Goal: Information Seeking & Learning: Learn about a topic

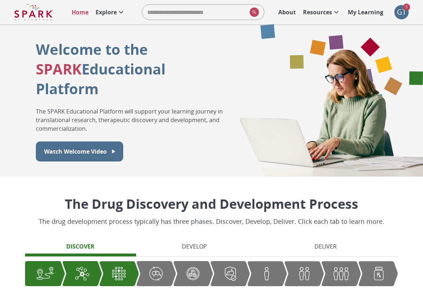
click at [186, 11] on input "search" at bounding box center [194, 12] width 104 height 14
type input "**"
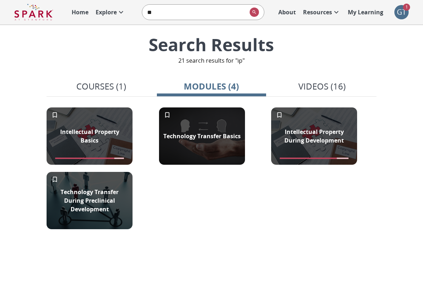
click at [184, 10] on input "**" at bounding box center [194, 12] width 104 height 14
type input "*"
click at [47, 55] on div "Search Results" at bounding box center [212, 44] width 330 height 23
click at [43, 13] on img at bounding box center [33, 12] width 39 height 17
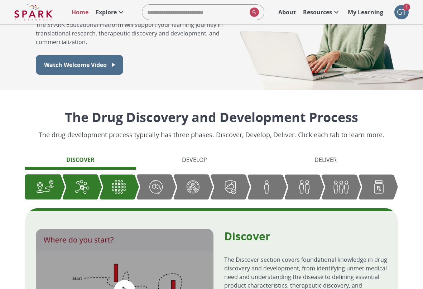
scroll to position [89, 0]
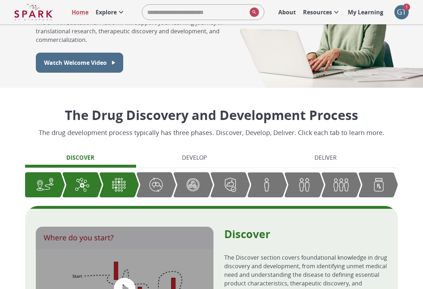
click at [197, 184] on img "Graphic showing the progression through the Discover, Develop, and Deliver pipe…" at bounding box center [193, 185] width 18 height 18
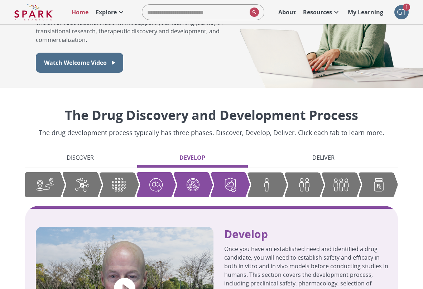
click at [307, 177] on img "Graphic showing the progression through the Discover, Develop, and Deliver pipe…" at bounding box center [304, 185] width 18 height 18
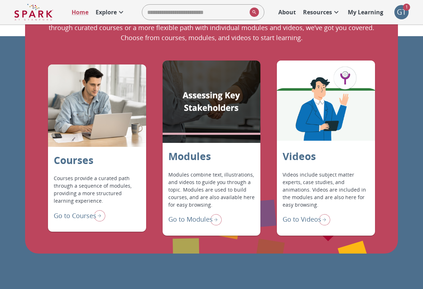
scroll to position [516, 0]
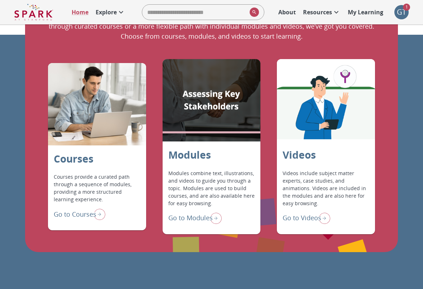
click at [107, 12] on p "Explore" at bounding box center [106, 12] width 21 height 9
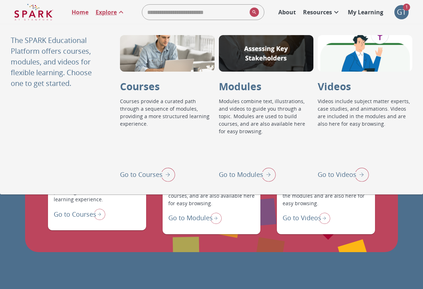
click at [112, 13] on p "Explore" at bounding box center [106, 12] width 21 height 9
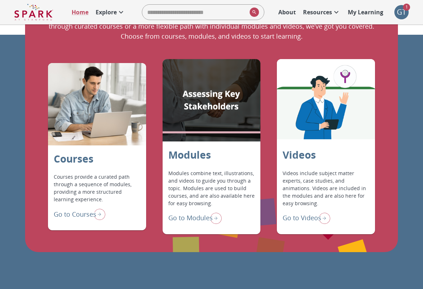
click at [171, 9] on input "search" at bounding box center [194, 12] width 104 height 14
type input "**"
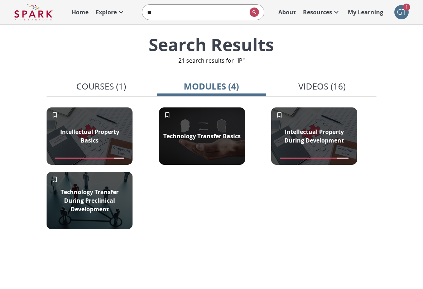
click at [311, 94] on div "button" at bounding box center [321, 94] width 109 height 3
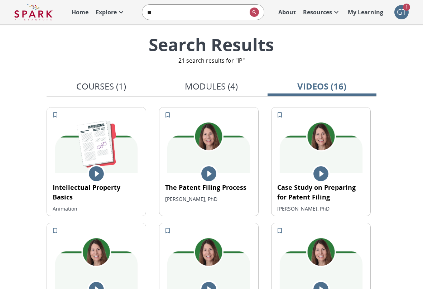
click at [320, 13] on p "Resources" at bounding box center [317, 12] width 29 height 9
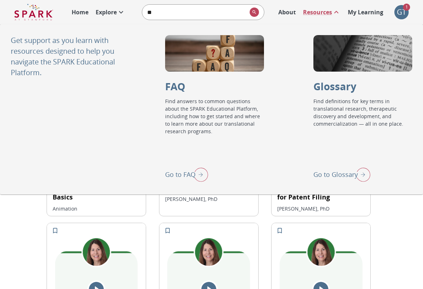
click at [328, 175] on p "Go to Glossary" at bounding box center [335, 175] width 44 height 10
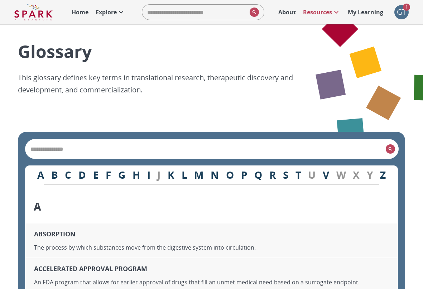
click at [193, 143] on div "​" at bounding box center [211, 148] width 372 height 19
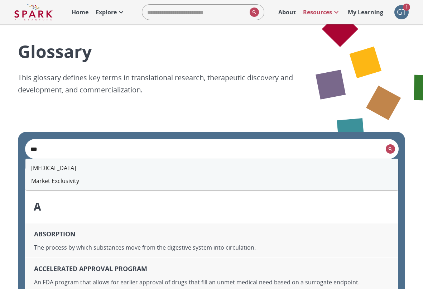
click at [68, 165] on li "[MEDICAL_DATA]" at bounding box center [211, 167] width 372 height 13
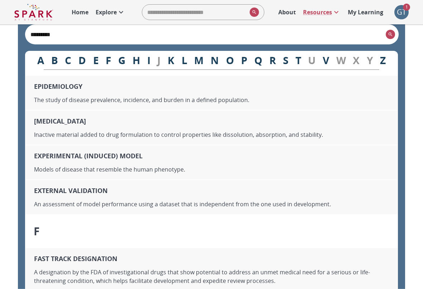
scroll to position [3012, 0]
type input "*********"
click at [120, 9] on icon at bounding box center [121, 12] width 9 height 9
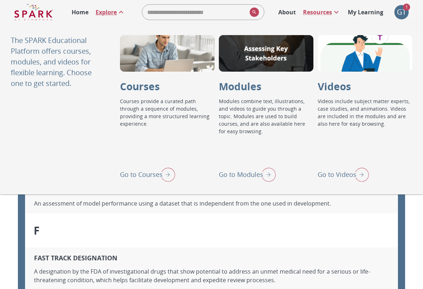
click at [254, 174] on p "Go to Modules" at bounding box center [241, 175] width 44 height 10
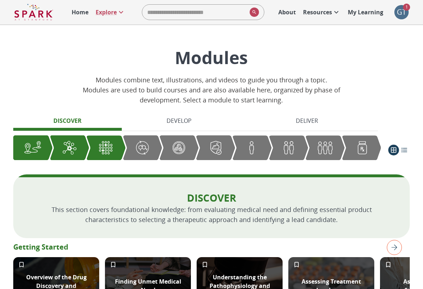
click at [225, 142] on div "Graphic showing the progression through the Discover, Develop, and Deliver pipe…" at bounding box center [215, 147] width 39 height 25
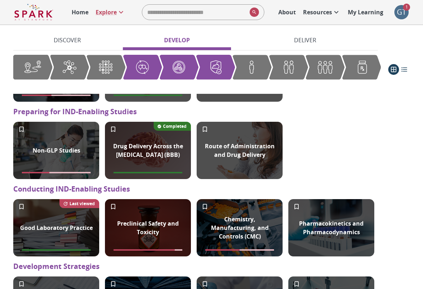
scroll to position [672, 0]
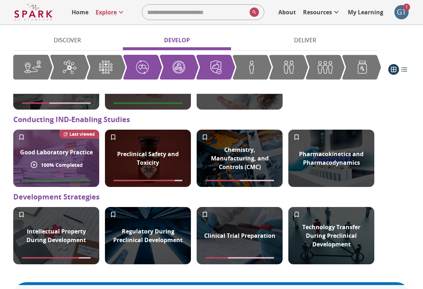
click at [72, 148] on div "Good Laboratory Practice" at bounding box center [56, 151] width 81 height 17
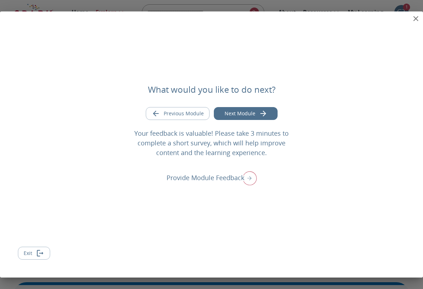
click at [414, 20] on icon "close" at bounding box center [415, 18] width 9 height 9
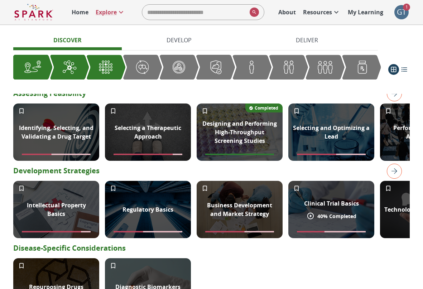
scroll to position [230, 0]
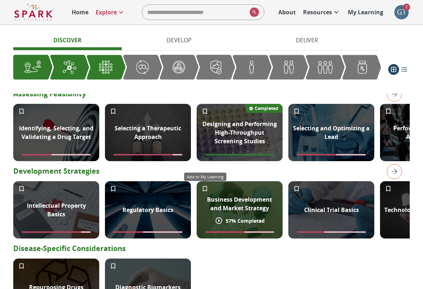
click at [206, 187] on icon "Add to My Learning" at bounding box center [205, 188] width 4 height 5
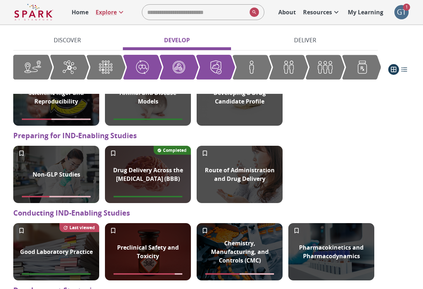
scroll to position [600, 0]
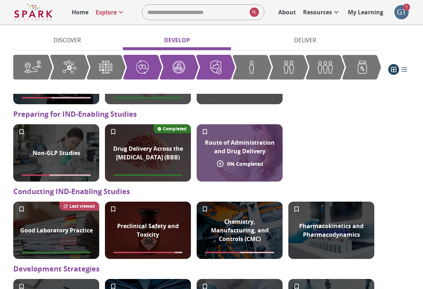
click at [209, 132] on div "Route of Administration and Drug Delivery 0 % Completed" at bounding box center [239, 152] width 86 height 57
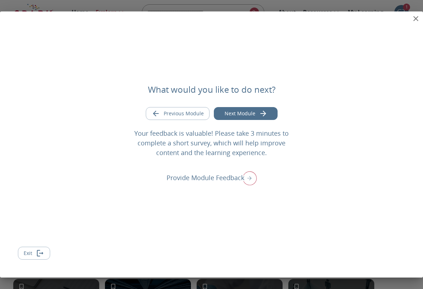
click at [399, 18] on div "What would you like to do next? Previous Module Next Module Your feedback is va…" at bounding box center [211, 144] width 423 height 266
click at [414, 19] on icon "close" at bounding box center [415, 18] width 9 height 9
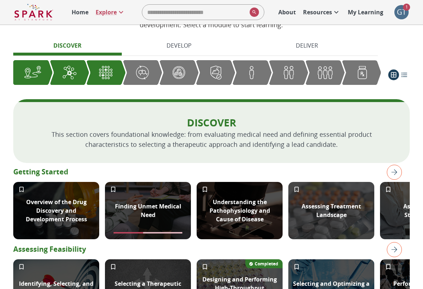
scroll to position [89, 0]
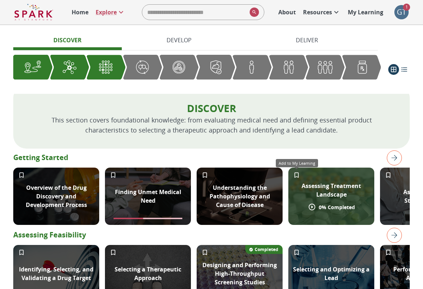
click at [299, 174] on icon "Add to My Learning" at bounding box center [296, 174] width 7 height 7
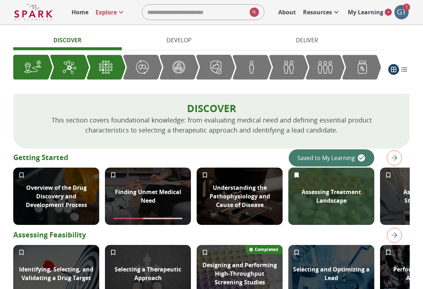
click at [367, 15] on p "My Learning" at bounding box center [364, 12] width 35 height 9
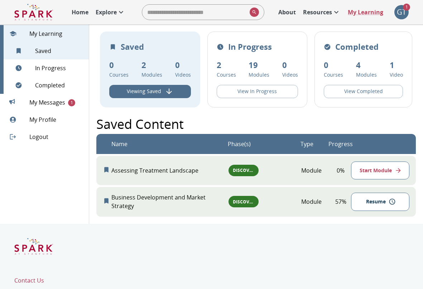
click at [50, 100] on span "My Messages 1" at bounding box center [56, 102] width 54 height 9
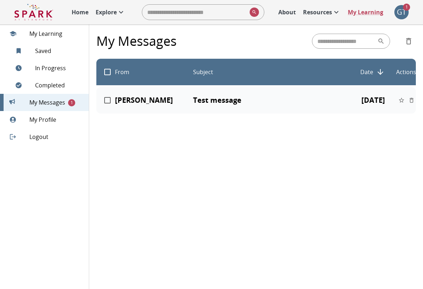
click at [117, 18] on link "Explore" at bounding box center [110, 12] width 37 height 16
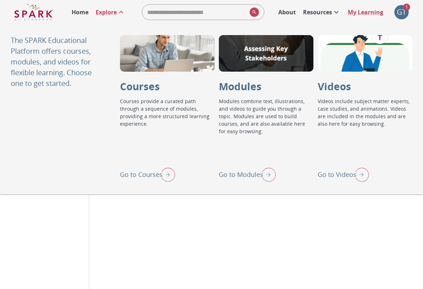
click at [126, 172] on p "Go to Courses" at bounding box center [141, 175] width 43 height 10
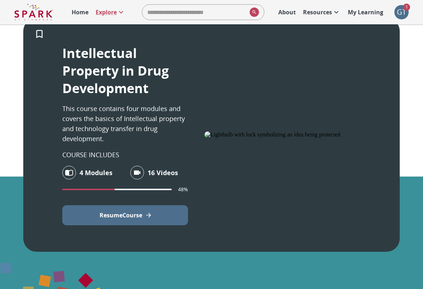
scroll to position [379, 0]
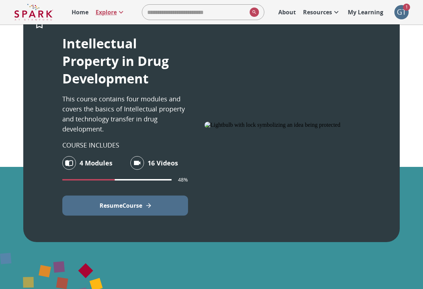
click at [122, 8] on icon at bounding box center [121, 12] width 9 height 9
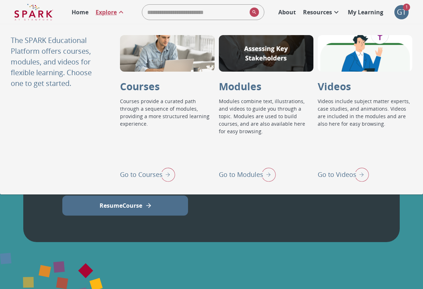
click at [342, 168] on div "Go to Videos" at bounding box center [342, 174] width 51 height 19
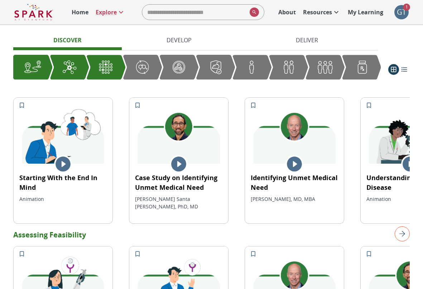
scroll to position [160, 0]
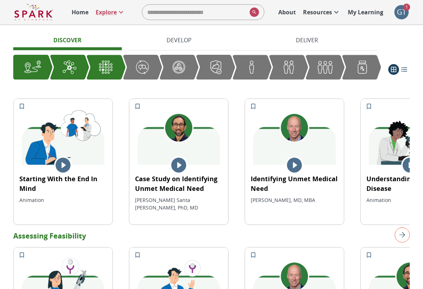
click at [240, 62] on div "Graphic showing the progression through the Discover, Develop, and Deliver pipe…" at bounding box center [251, 67] width 39 height 24
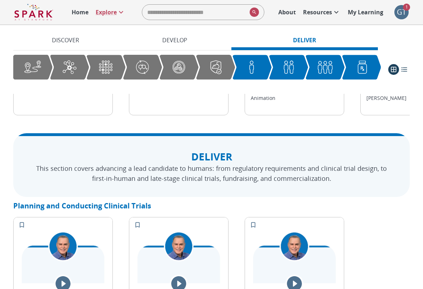
scroll to position [1310, 0]
